Goal: Find specific page/section: Find specific page/section

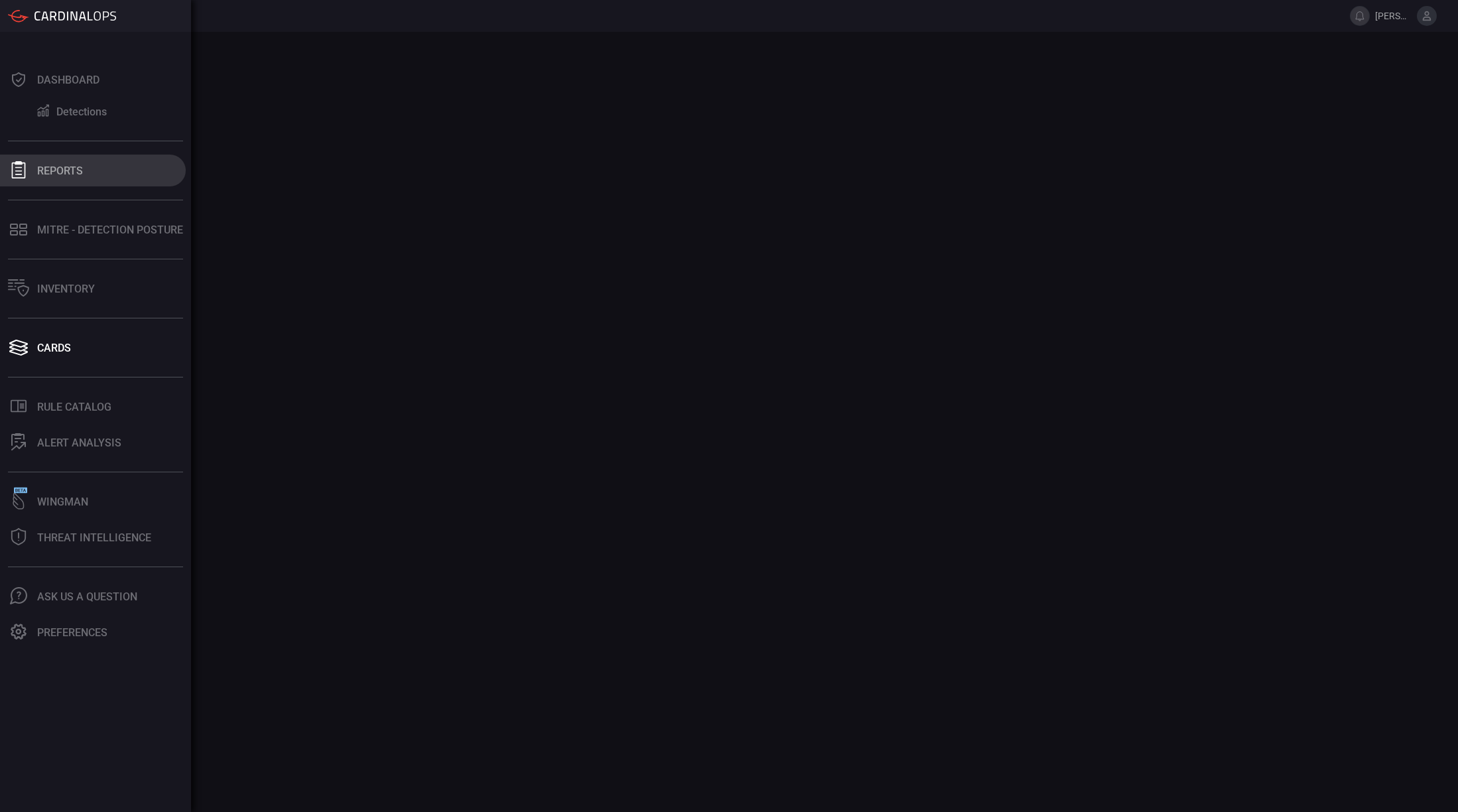
click at [44, 174] on div "Reports" at bounding box center [60, 171] width 46 height 13
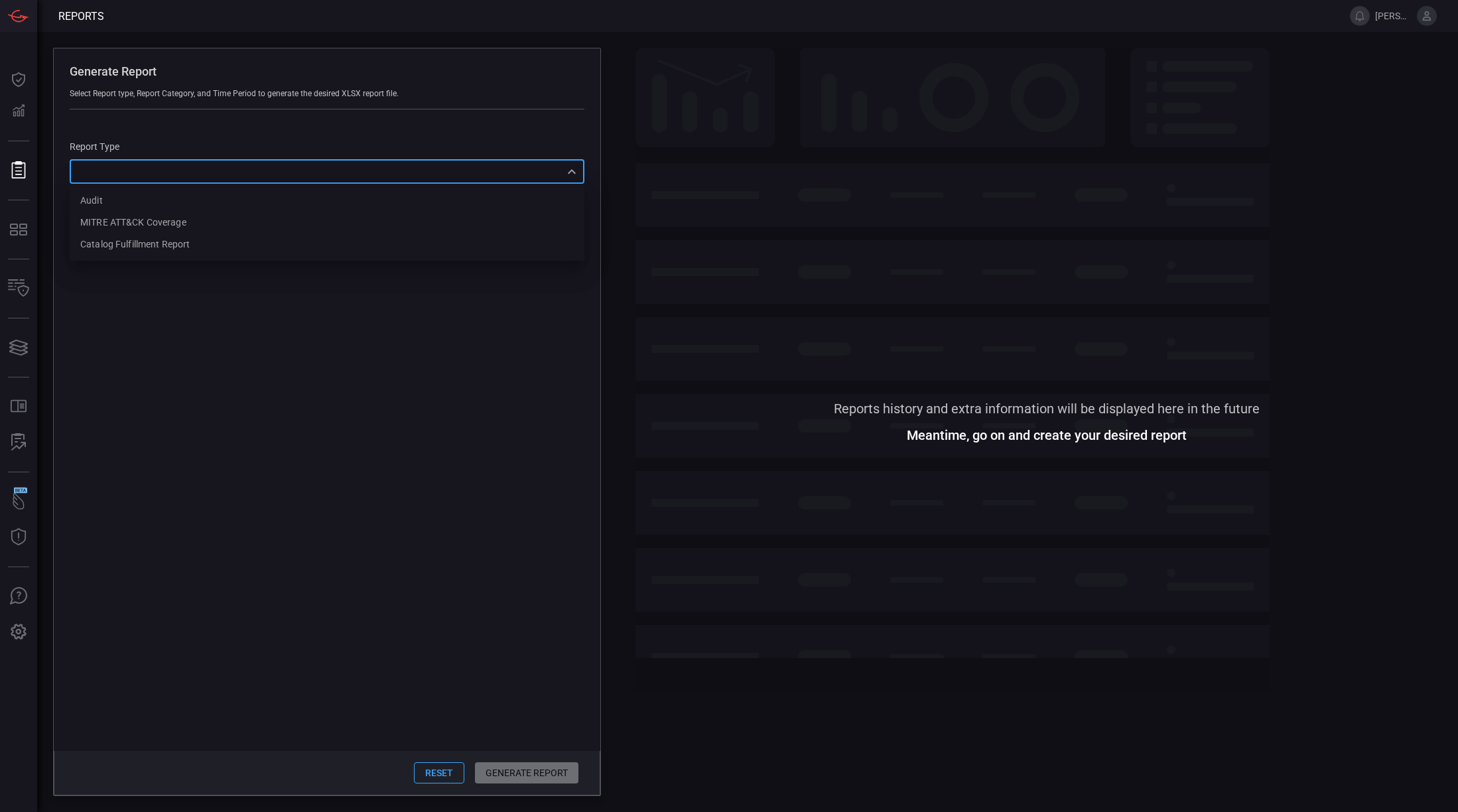
click at [332, 170] on div "​ Audit MITRE ATT&CK Coverage Catalog fulfillment report ​" at bounding box center [327, 171] width 515 height 25
click at [808, 49] on div at bounding box center [729, 406] width 1458 height 812
click at [375, 24] on span at bounding box center [719, 15] width 1229 height 32
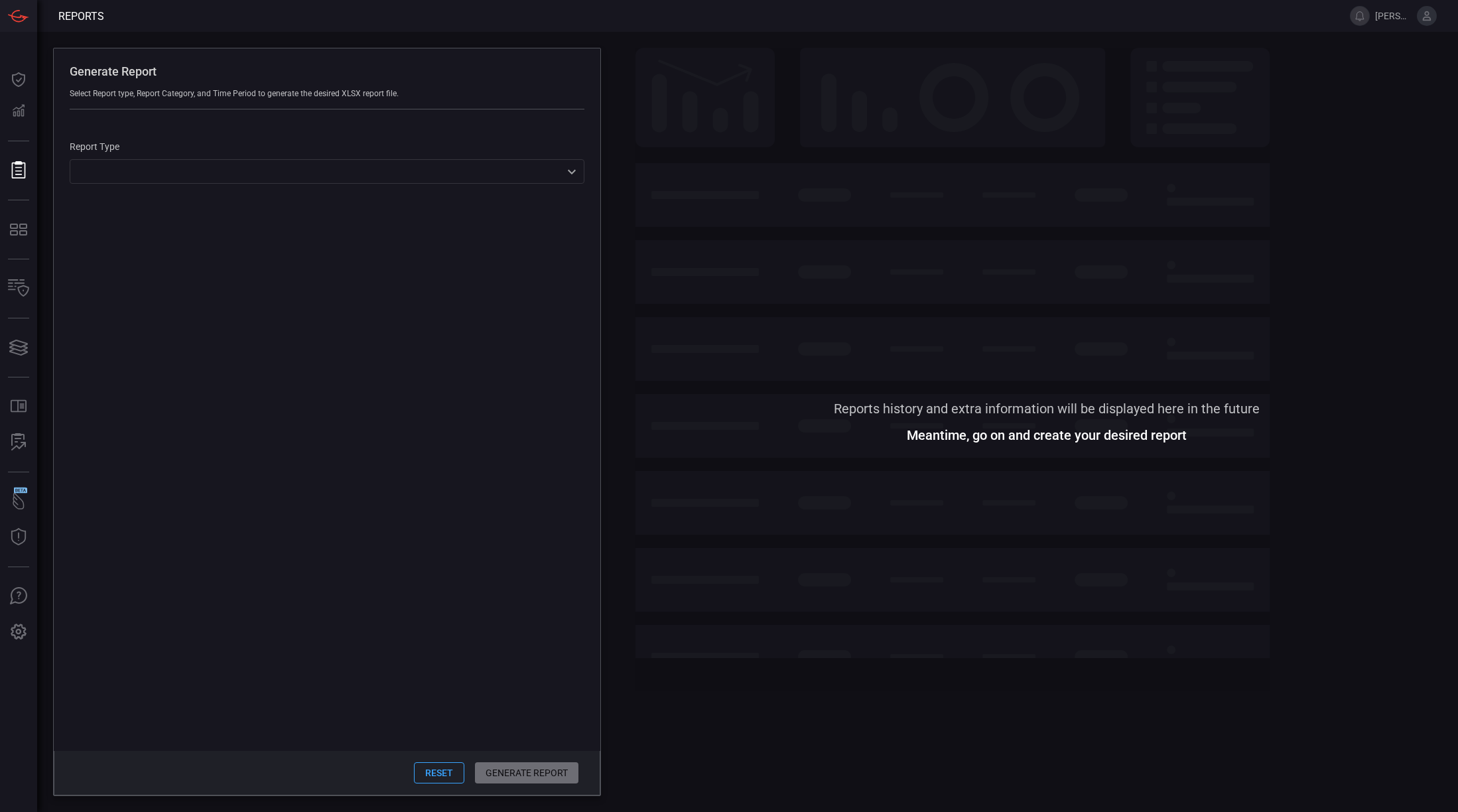
click at [605, 42] on div "Generate Report Select Report type, Report Category, and Time Period to generat…" at bounding box center [747, 421] width 1420 height 780
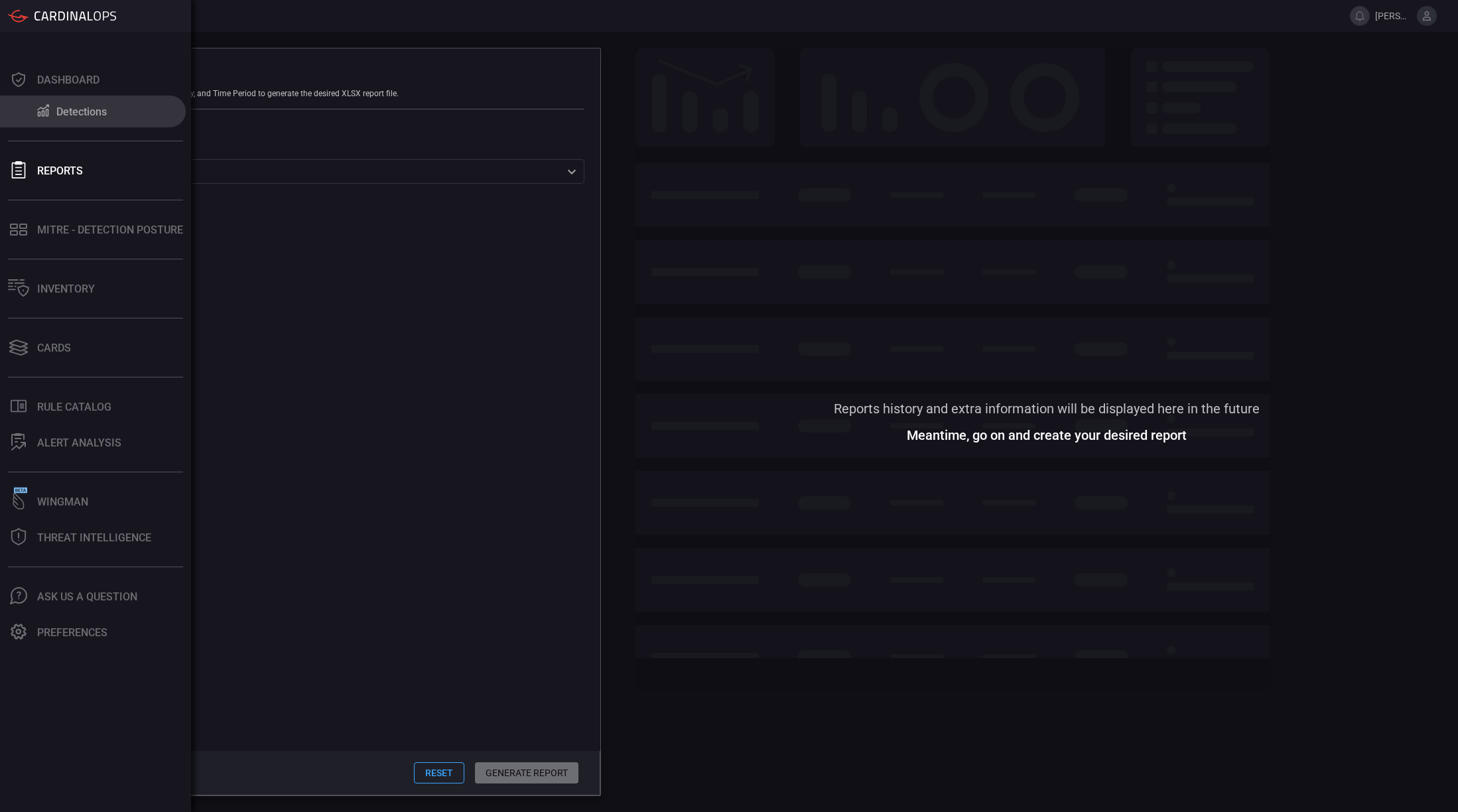
click at [59, 118] on div "Detections" at bounding box center [81, 112] width 50 height 13
